Goal: Register for event/course

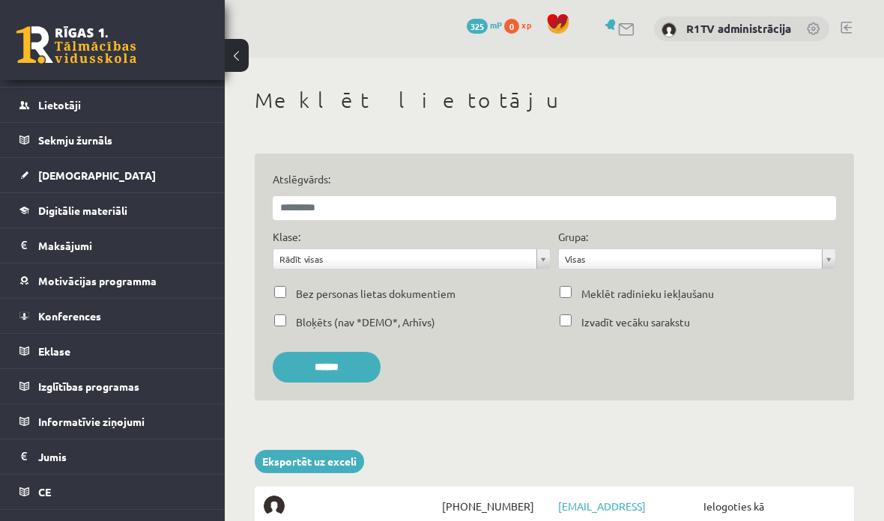
scroll to position [167, 0]
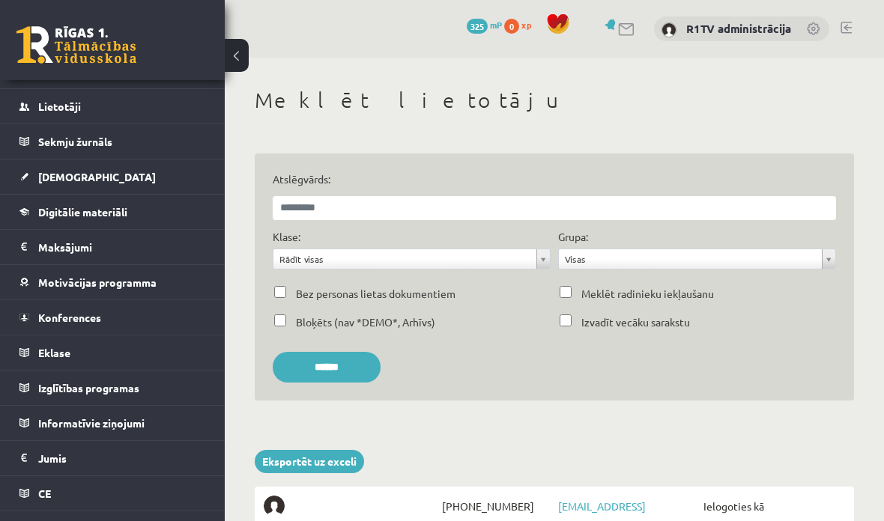
click at [142, 312] on link "Konferences" at bounding box center [112, 317] width 187 height 34
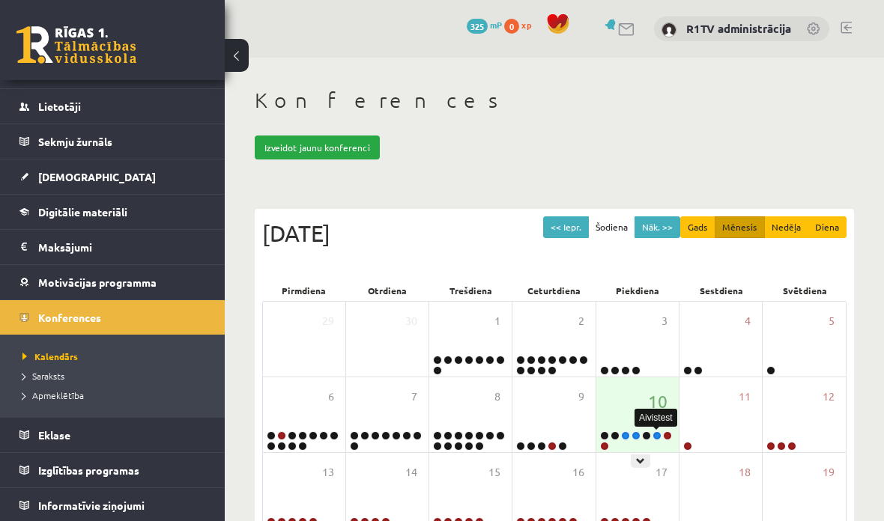
click at [656, 434] on link at bounding box center [656, 435] width 9 height 9
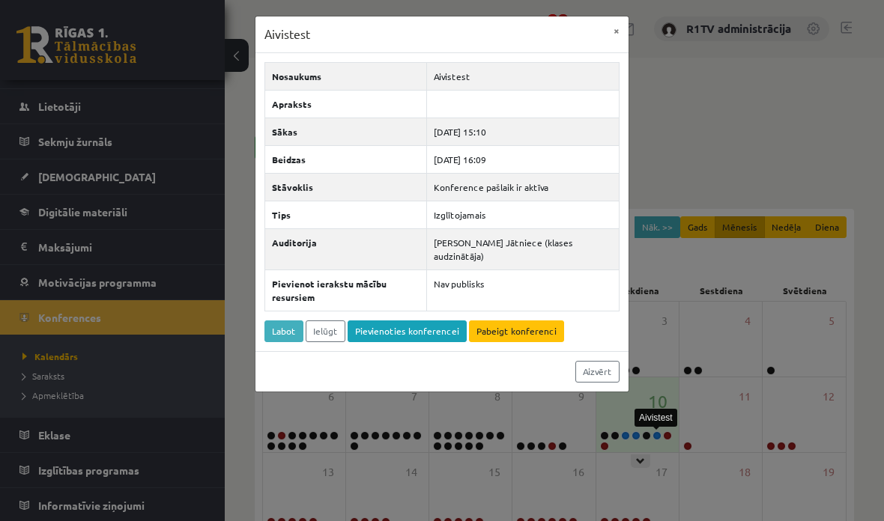
click at [440, 321] on link "Pievienoties konferencei" at bounding box center [407, 332] width 119 height 22
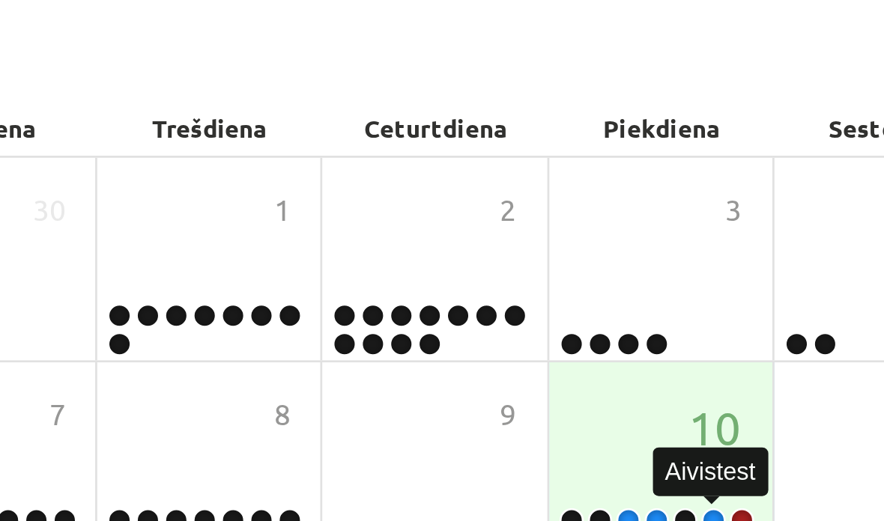
click at [652, 431] on link at bounding box center [656, 435] width 9 height 9
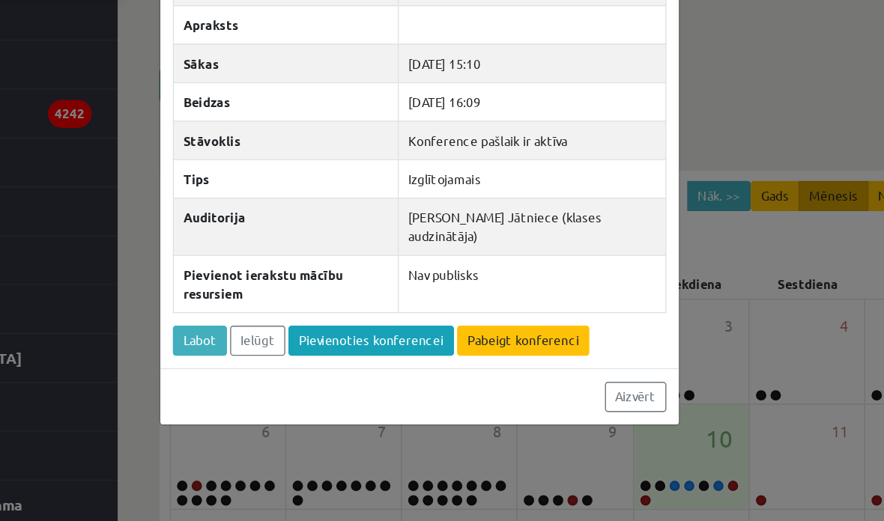
click at [348, 321] on link "Pievienoties konferencei" at bounding box center [407, 332] width 119 height 22
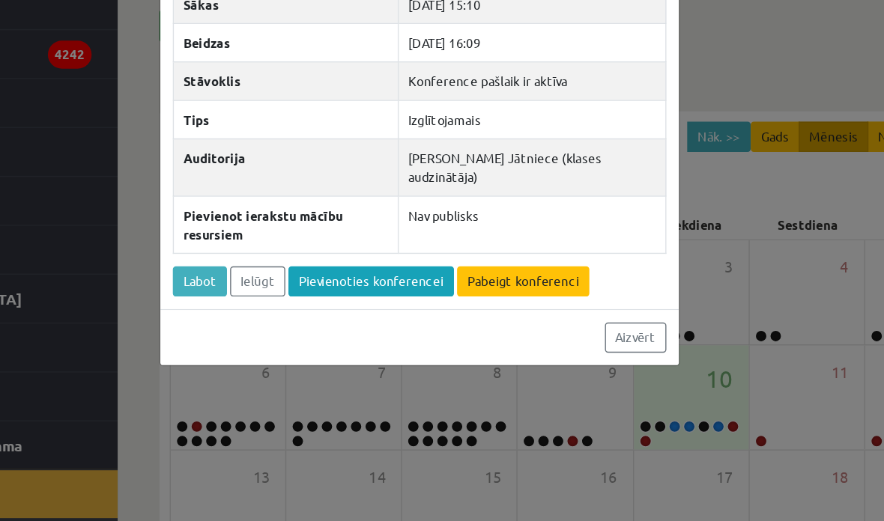
click at [348, 321] on link "Pievienoties konferencei" at bounding box center [407, 332] width 119 height 22
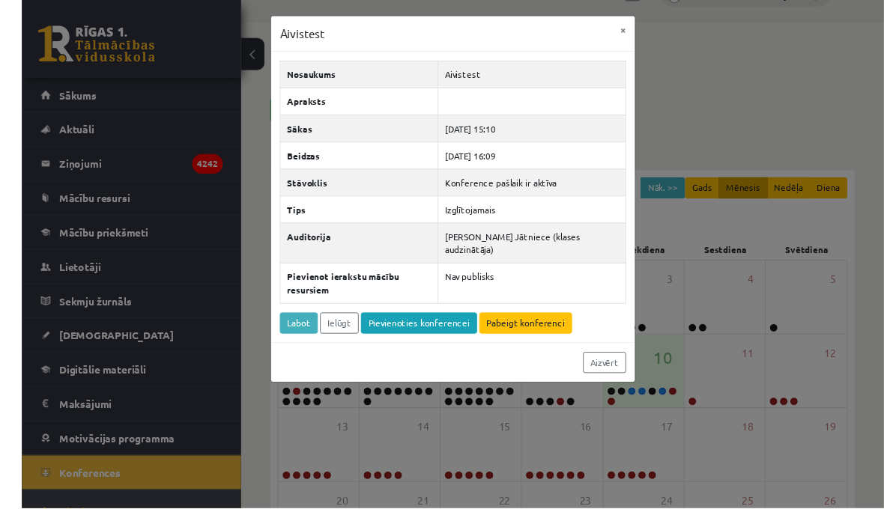
scroll to position [45, 0]
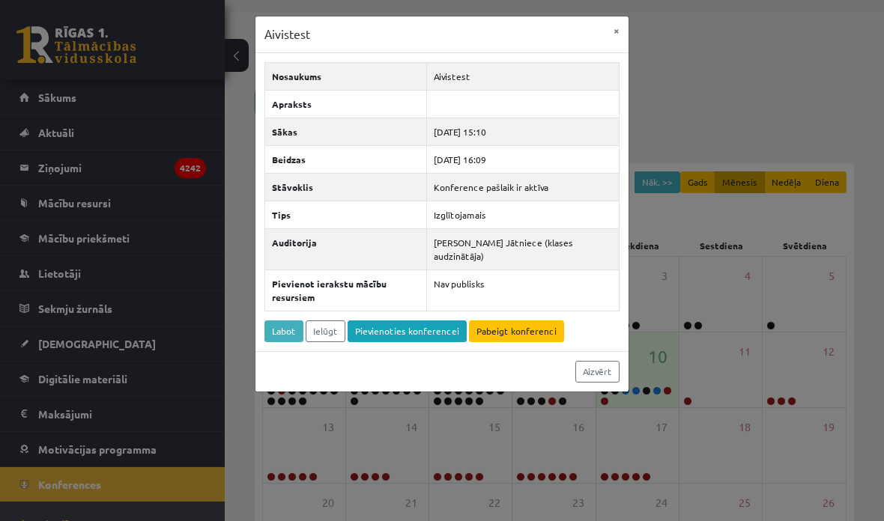
click at [429, 321] on link "Pievienoties konferencei" at bounding box center [407, 332] width 119 height 22
click at [424, 321] on link "Pievienoties konferencei" at bounding box center [407, 332] width 119 height 22
click at [529, 321] on link "Pabeigt konferenci" at bounding box center [516, 332] width 95 height 22
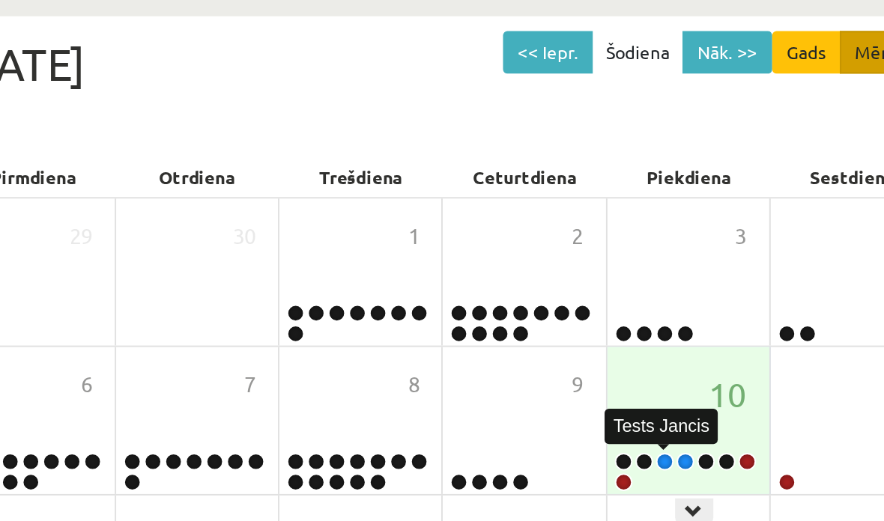
click at [621, 431] on link at bounding box center [625, 435] width 9 height 9
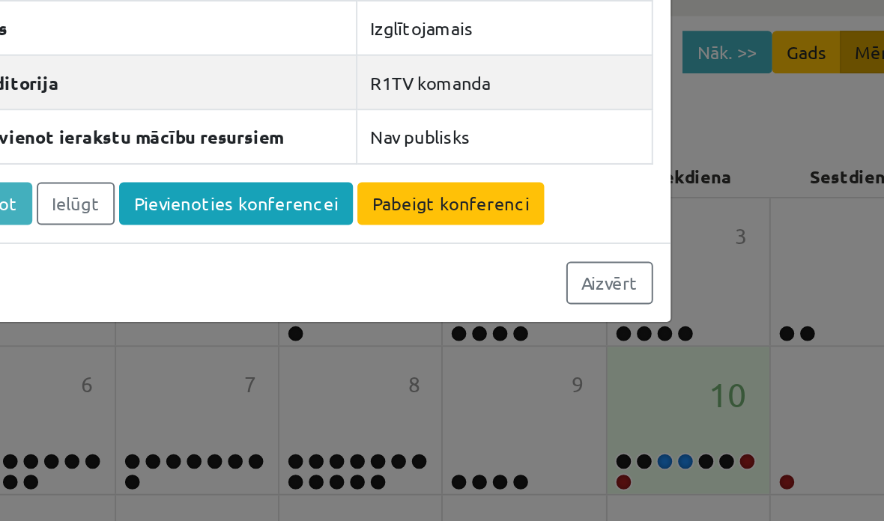
click at [348, 294] on link "Pievienoties konferencei" at bounding box center [407, 305] width 119 height 22
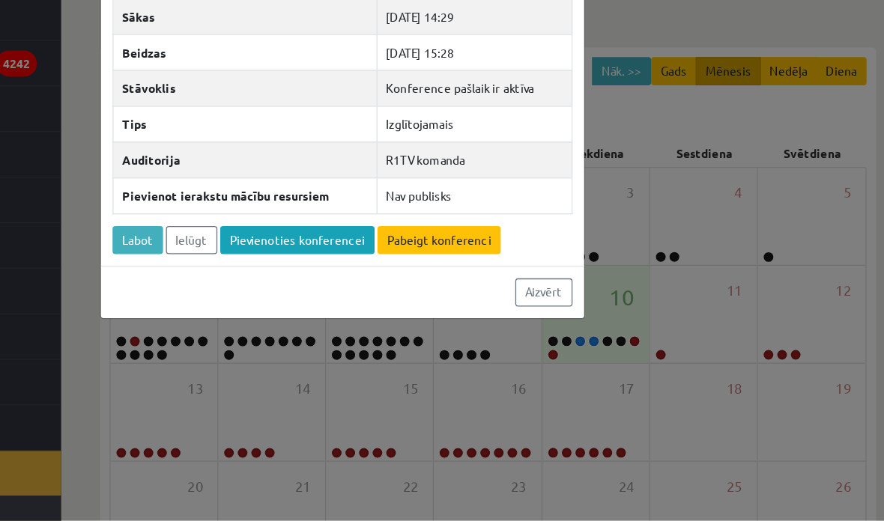
scroll to position [59, 0]
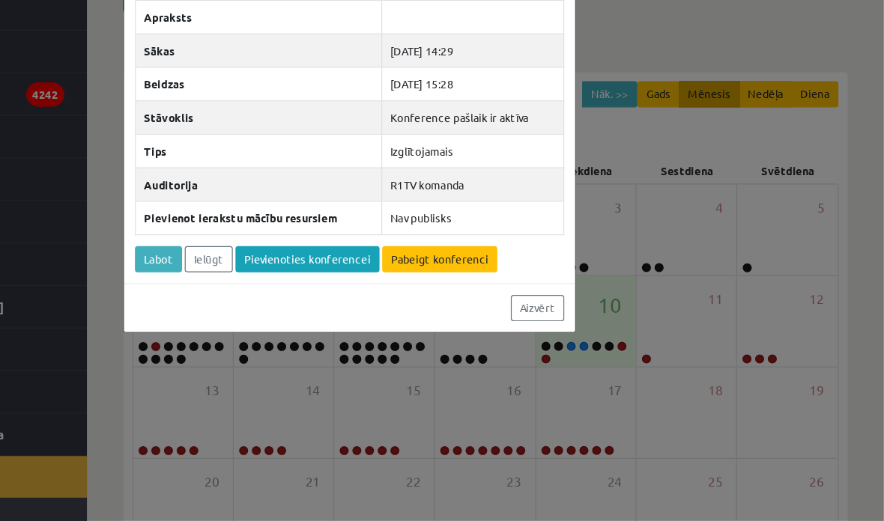
click at [575, 334] on link "Aizvērt" at bounding box center [597, 345] width 44 height 22
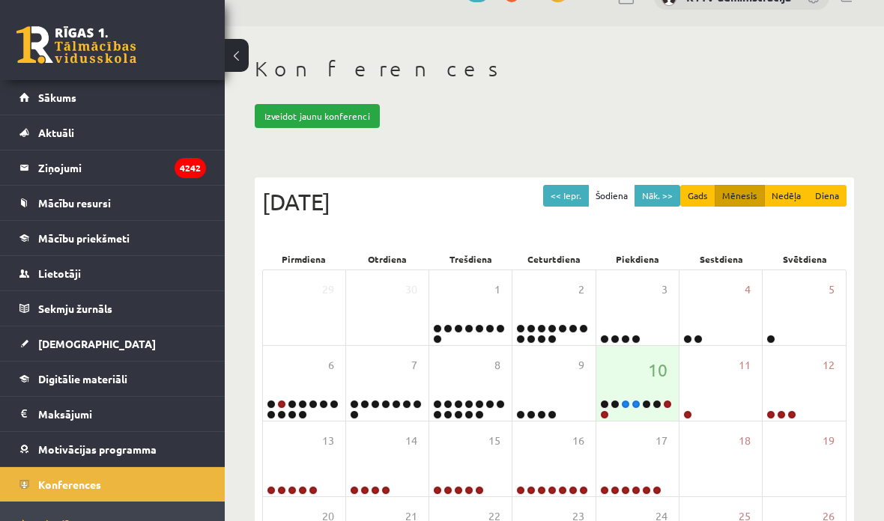
scroll to position [0, 0]
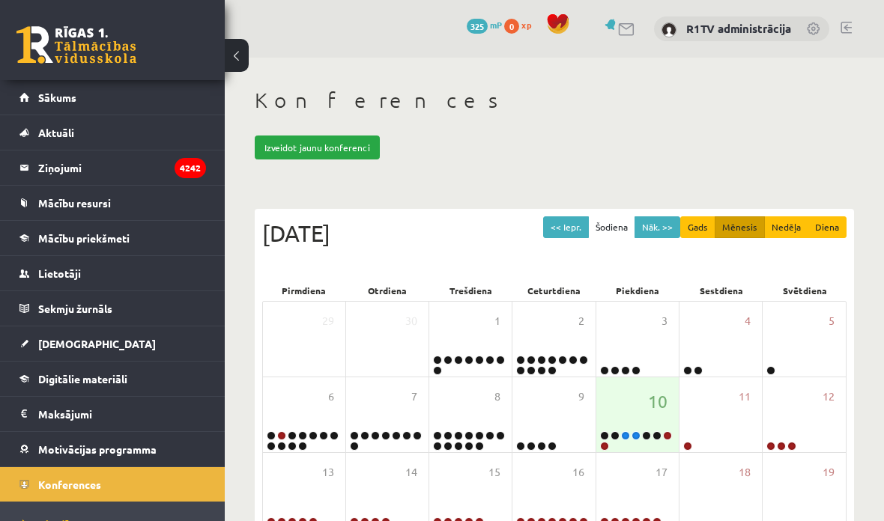
click at [848, 32] on link at bounding box center [845, 28] width 11 height 12
